Goal: Task Accomplishment & Management: Manage account settings

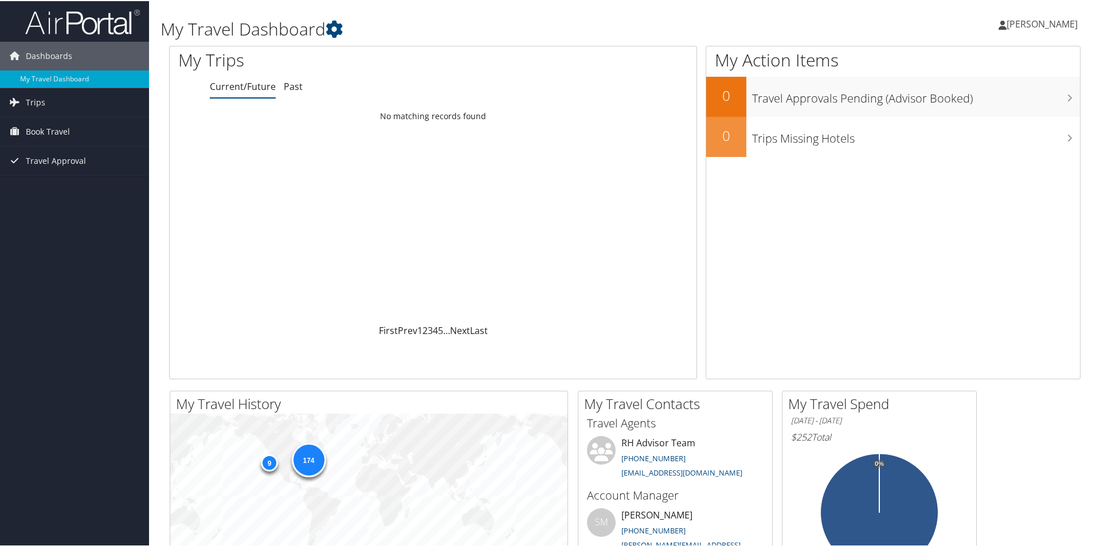
click at [1008, 24] on span "[PERSON_NAME]" at bounding box center [1041, 23] width 71 height 13
click at [970, 100] on link "View Travel Profile" at bounding box center [1011, 101] width 128 height 19
